Goal: Browse casually: Explore the website without a specific task or goal

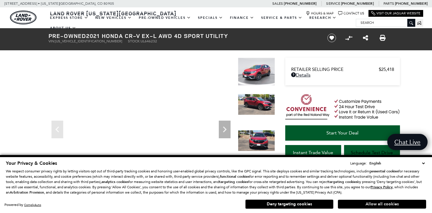
click at [380, 202] on button "Allow all cookies" at bounding box center [382, 203] width 88 height 9
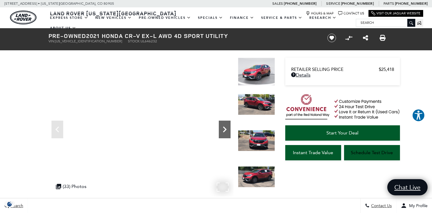
click at [222, 134] on icon "Next" at bounding box center [225, 129] width 12 height 12
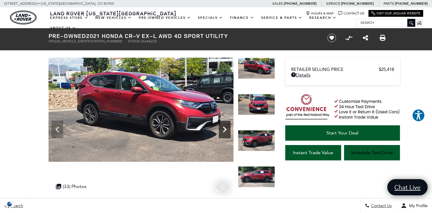
click at [222, 134] on icon "Next" at bounding box center [225, 129] width 12 height 12
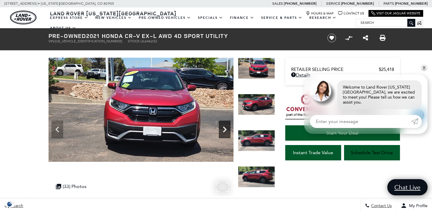
click at [222, 134] on icon "Next" at bounding box center [225, 129] width 12 height 12
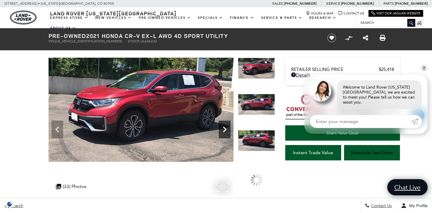
click at [222, 134] on icon "Next" at bounding box center [225, 129] width 12 height 12
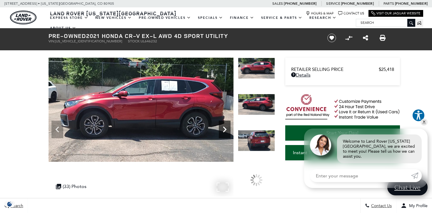
click at [222, 134] on icon "Next" at bounding box center [225, 129] width 12 height 12
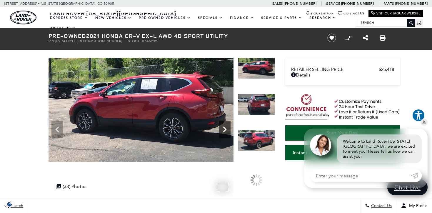
click at [222, 134] on icon "Next" at bounding box center [225, 129] width 12 height 12
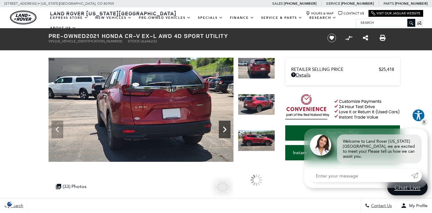
click at [222, 134] on icon "Next" at bounding box center [225, 129] width 12 height 12
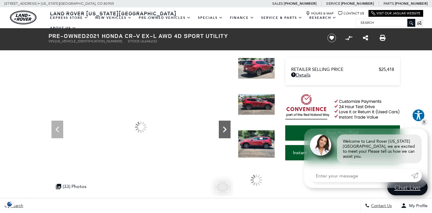
click at [222, 134] on icon "Next" at bounding box center [225, 129] width 12 height 12
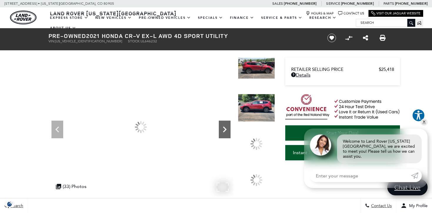
click at [222, 134] on icon "Next" at bounding box center [225, 129] width 12 height 12
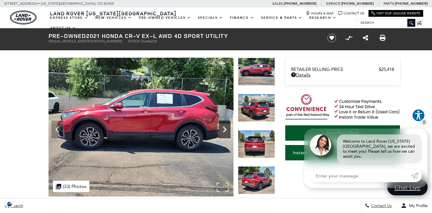
click at [222, 134] on icon "Next" at bounding box center [225, 129] width 12 height 12
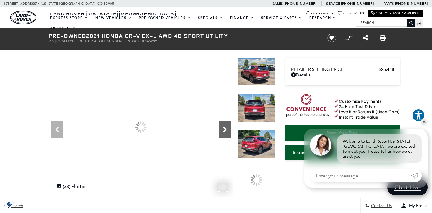
click at [222, 134] on icon "Next" at bounding box center [225, 129] width 12 height 12
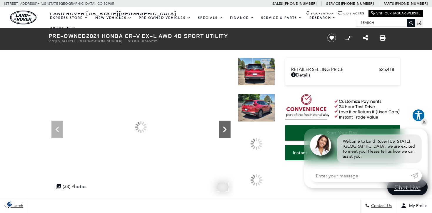
click at [222, 134] on icon "Next" at bounding box center [225, 129] width 12 height 12
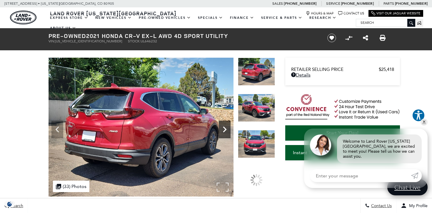
click at [222, 134] on icon "Next" at bounding box center [225, 129] width 12 height 12
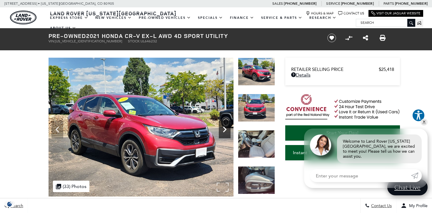
click at [222, 134] on icon "Next" at bounding box center [225, 129] width 12 height 12
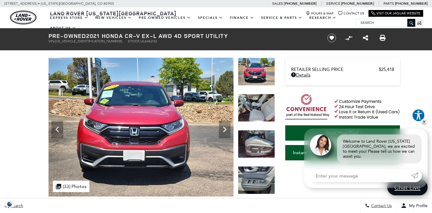
click at [256, 111] on img at bounding box center [256, 108] width 37 height 28
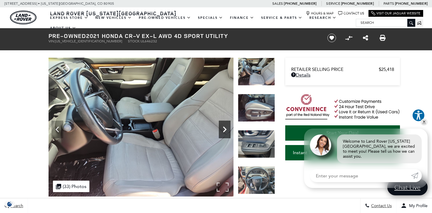
click at [227, 130] on icon "Next" at bounding box center [225, 129] width 12 height 12
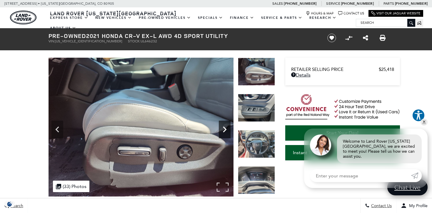
click at [227, 130] on icon "Next" at bounding box center [225, 129] width 12 height 12
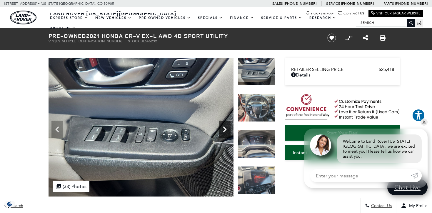
click at [227, 130] on icon "Next" at bounding box center [225, 129] width 12 height 12
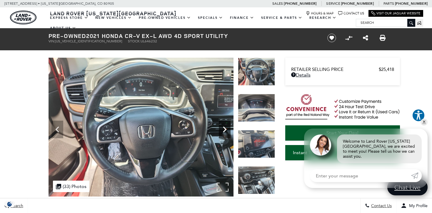
click at [227, 130] on icon "Next" at bounding box center [225, 129] width 12 height 12
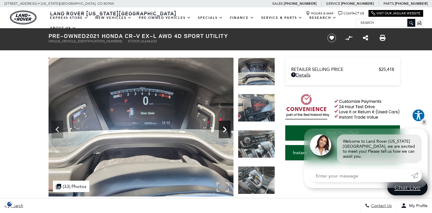
click at [227, 130] on icon "Next" at bounding box center [225, 129] width 12 height 12
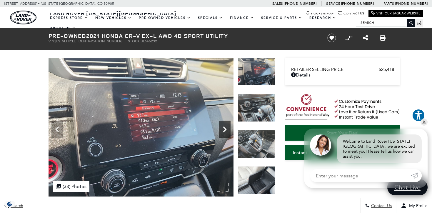
click at [227, 129] on icon "Next" at bounding box center [225, 129] width 12 height 12
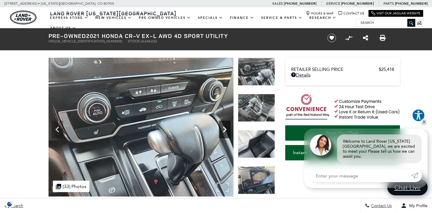
click at [227, 129] on icon "Next" at bounding box center [225, 129] width 12 height 12
